Goal: Information Seeking & Learning: Learn about a topic

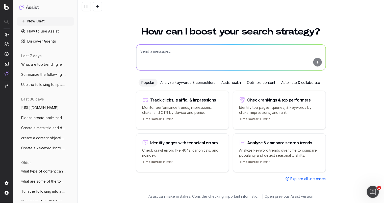
click at [38, 76] on span "Summarize the following from a results p" at bounding box center [43, 74] width 44 height 5
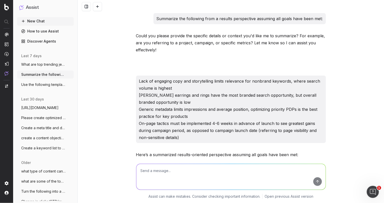
scroll to position [214, 0]
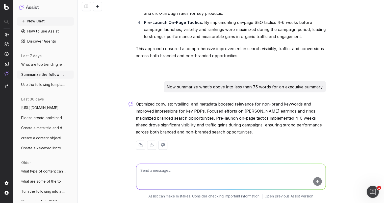
click at [32, 82] on button "Use the following template: SEO Summary" at bounding box center [45, 85] width 57 height 8
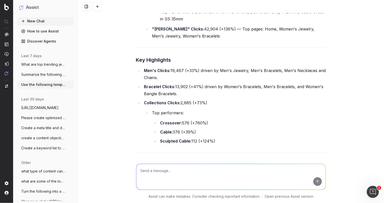
scroll to position [4993, 0]
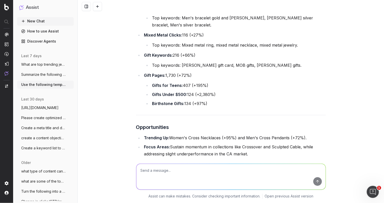
click at [167, 171] on textarea at bounding box center [230, 177] width 189 height 26
type textarea "Use the same template to create the summary for the following:"
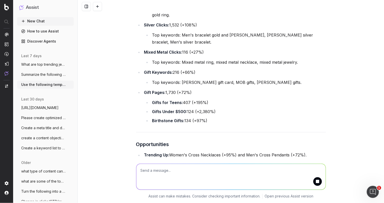
type textarea "B"
type textarea "V"
paste textarea "SEO Metrics [PERSON_NAME] Comments Total Clicks 102929 52068 98% Top Keywords: …"
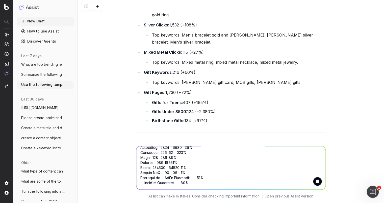
scroll to position [289, 0]
type textarea "SEO Metrics [PERSON_NAME] Comments Total Clicks 102929 52068 98% Top Keywords: …"
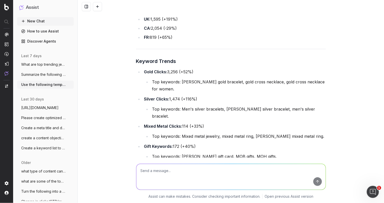
scroll to position [6123, 0]
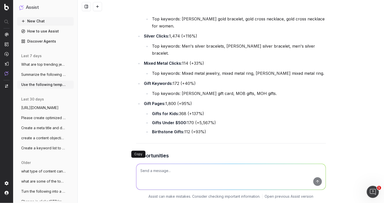
click at [137, 200] on button at bounding box center [140, 204] width 9 height 9
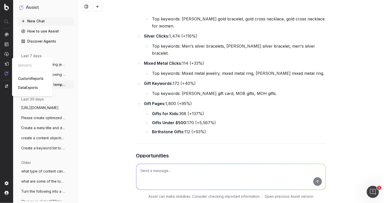
click at [25, 77] on span "CustomReports" at bounding box center [30, 79] width 25 height 4
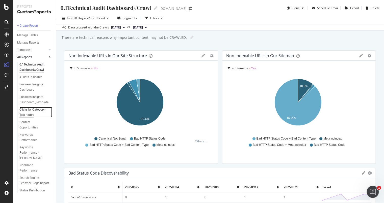
click at [23, 114] on div "Clicks by Category -Test report" at bounding box center [33, 112] width 29 height 11
